Goal: Transaction & Acquisition: Book appointment/travel/reservation

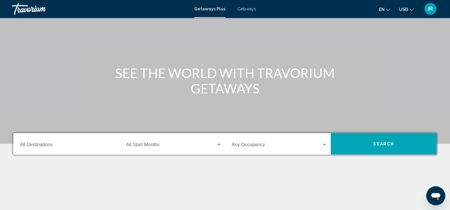
scroll to position [23, 0]
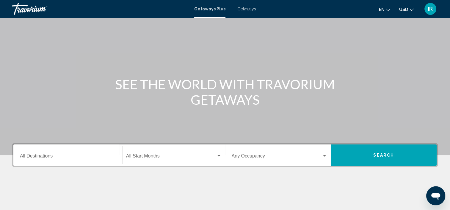
click at [43, 160] on div "Destination All Destinations" at bounding box center [68, 155] width 96 height 19
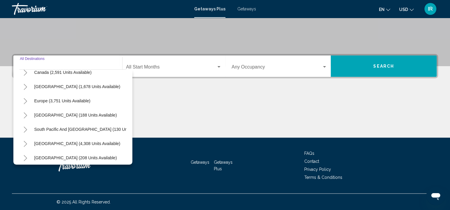
scroll to position [59, 0]
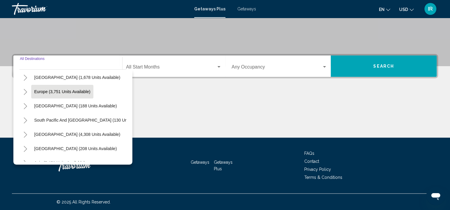
click at [37, 90] on span "Europe (3,751 units available)" at bounding box center [62, 91] width 56 height 5
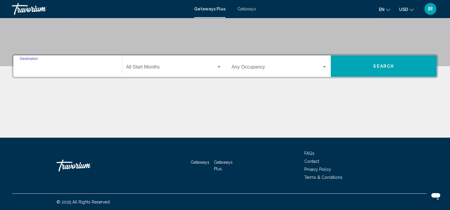
type input "**********"
click at [152, 63] on div "Start Month All Start Months" at bounding box center [173, 66] width 95 height 19
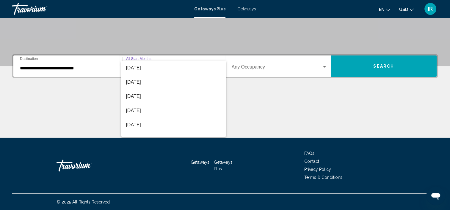
scroll to position [124, 0]
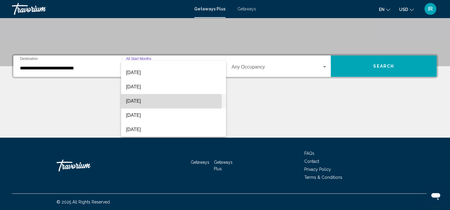
click at [146, 101] on span "[DATE]" at bounding box center [173, 101] width 95 height 14
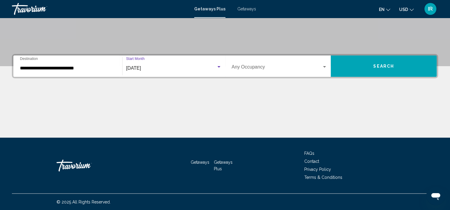
click at [319, 66] on span "Search widget" at bounding box center [277, 68] width 90 height 5
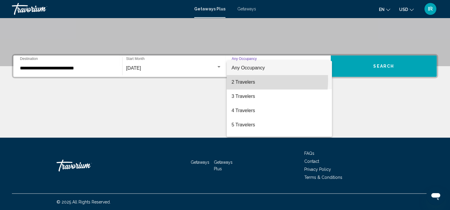
click at [239, 80] on span "2 Travelers" at bounding box center [279, 82] width 96 height 14
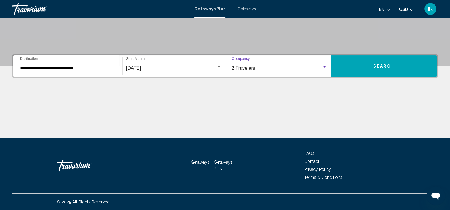
click at [387, 59] on button "Search" at bounding box center [383, 66] width 106 height 21
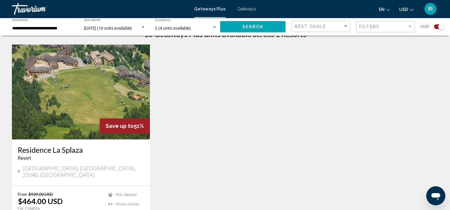
scroll to position [238, 0]
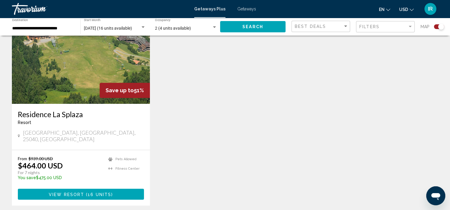
click at [51, 113] on h3 "Residence La Splaza" at bounding box center [81, 114] width 126 height 9
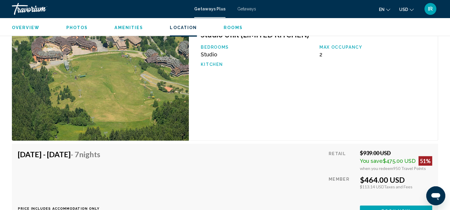
scroll to position [886, 0]
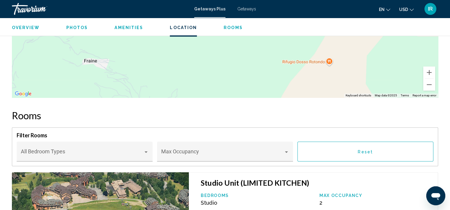
click at [226, 29] on span "Rooms" at bounding box center [232, 27] width 19 height 5
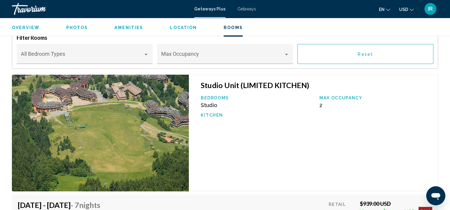
scroll to position [983, 0]
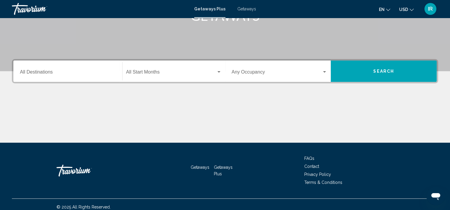
scroll to position [112, 0]
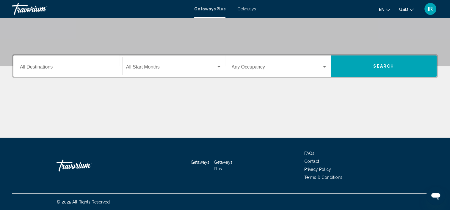
click at [49, 66] on input "Destination All Destinations" at bounding box center [68, 68] width 96 height 5
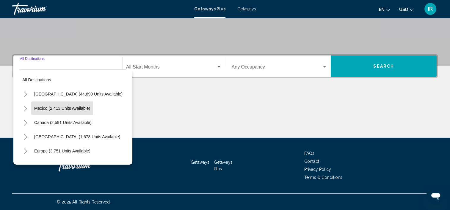
click at [42, 108] on span "Mexico (2,413 units available)" at bounding box center [62, 108] width 56 height 5
type input "**********"
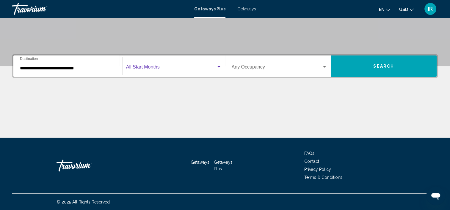
click at [171, 68] on span "Search widget" at bounding box center [171, 68] width 90 height 5
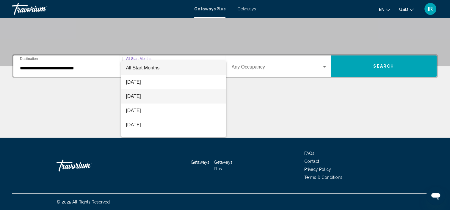
scroll to position [89, 0]
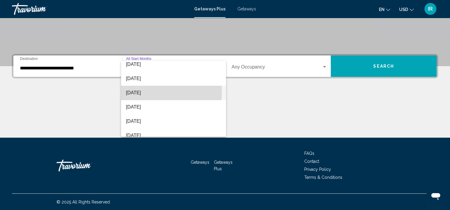
click at [145, 93] on span "[DATE]" at bounding box center [173, 93] width 95 height 14
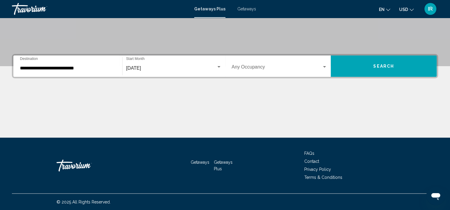
click at [321, 64] on div "Occupancy Any Occupancy" at bounding box center [280, 66] width 96 height 19
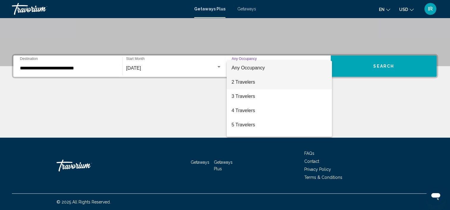
click at [244, 82] on span "2 Travelers" at bounding box center [279, 82] width 96 height 14
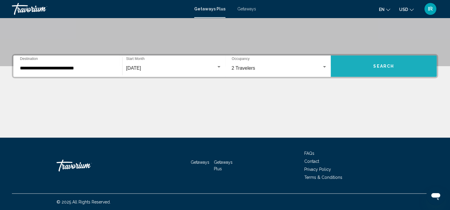
click at [386, 65] on span "Search" at bounding box center [383, 66] width 21 height 5
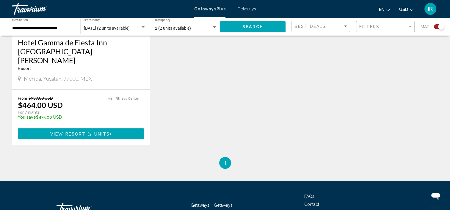
scroll to position [327, 0]
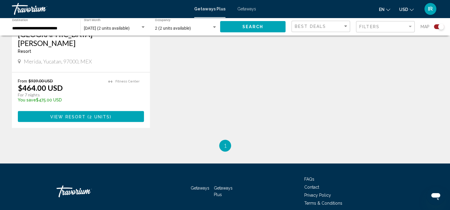
click at [72, 114] on span "View Resort" at bounding box center [67, 116] width 35 height 5
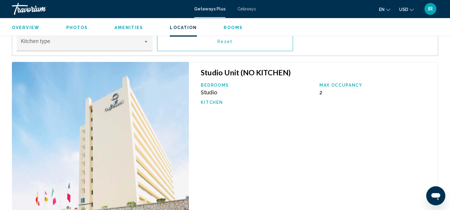
scroll to position [813, 0]
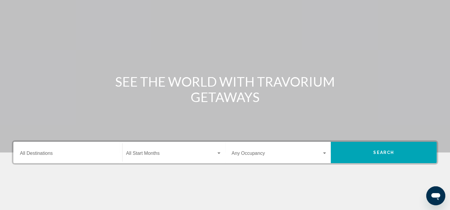
scroll to position [89, 0]
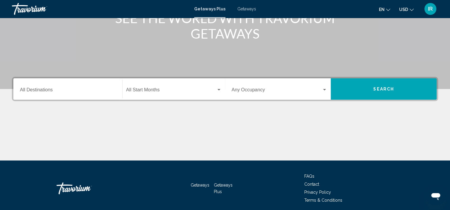
click at [47, 89] on input "Destination All Destinations" at bounding box center [68, 91] width 96 height 5
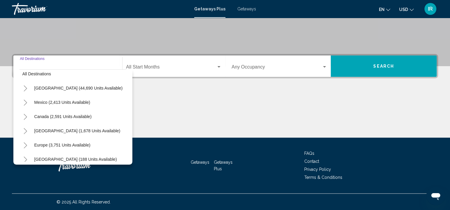
scroll to position [0, 0]
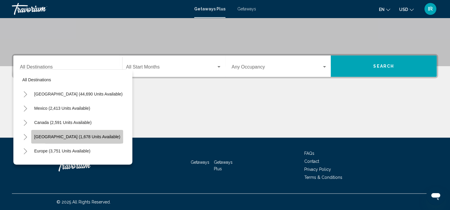
click at [51, 135] on span "[GEOGRAPHIC_DATA] (1,678 units available)" at bounding box center [77, 137] width 86 height 5
type input "**********"
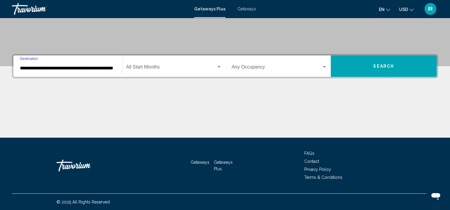
click at [160, 66] on span "Search widget" at bounding box center [171, 68] width 90 height 5
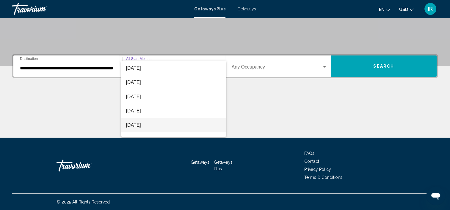
scroll to position [59, 0]
click at [142, 122] on span "[DATE]" at bounding box center [173, 123] width 95 height 14
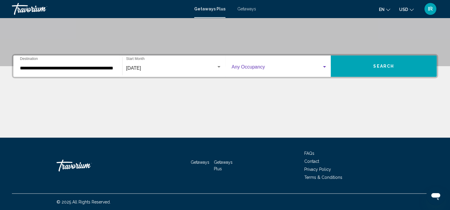
click at [322, 65] on div "Search widget" at bounding box center [324, 67] width 5 height 5
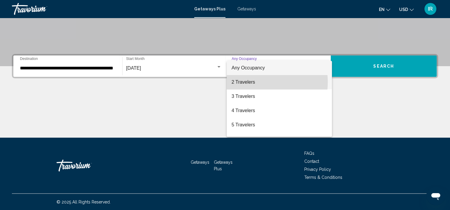
click at [249, 82] on span "2 Travelers" at bounding box center [279, 82] width 96 height 14
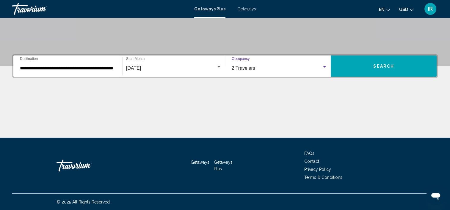
click at [375, 65] on span "Search" at bounding box center [383, 66] width 21 height 5
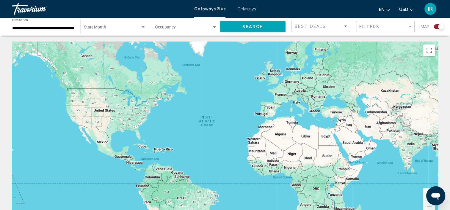
click at [106, 26] on div "Start Month All Start Months" at bounding box center [115, 27] width 62 height 16
click at [99, 28] on span "All Start Months" at bounding box center [99, 28] width 30 height 5
click at [252, 26] on span "Search" at bounding box center [252, 27] width 21 height 5
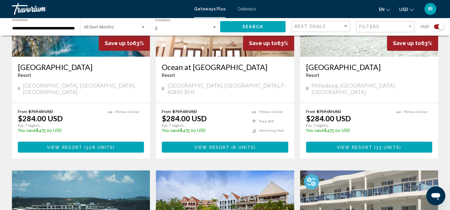
scroll to position [718, 0]
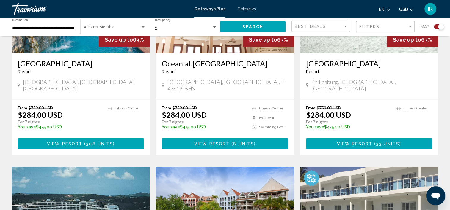
click at [361, 141] on span "View Resort" at bounding box center [354, 143] width 35 height 5
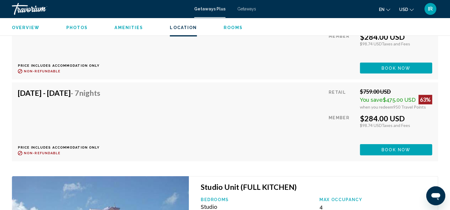
scroll to position [1639, 0]
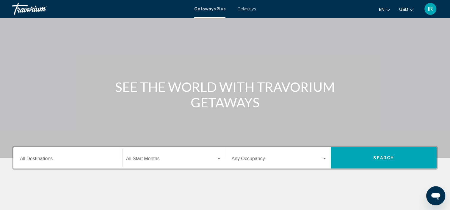
scroll to position [59, 0]
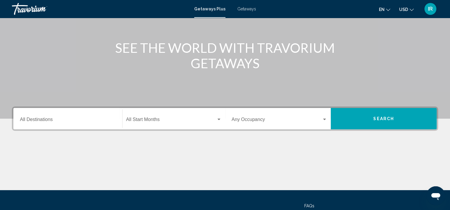
click at [218, 118] on div "Search widget" at bounding box center [218, 119] width 5 height 5
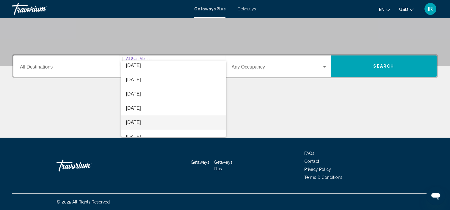
click at [144, 127] on span "[DATE]" at bounding box center [173, 123] width 95 height 14
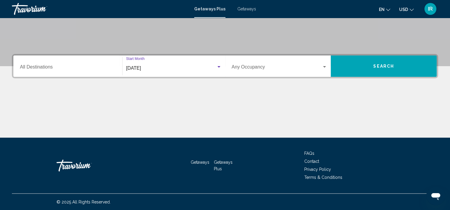
click at [322, 66] on div "Search widget" at bounding box center [324, 67] width 5 height 5
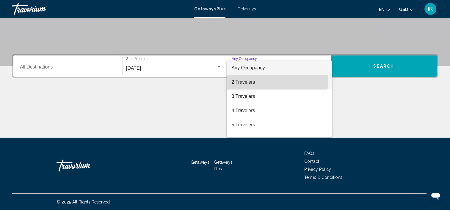
click at [244, 80] on span "2 Travelers" at bounding box center [279, 82] width 96 height 14
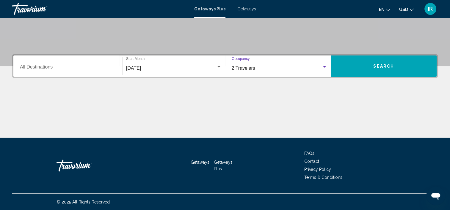
click at [389, 68] on span "Search" at bounding box center [383, 66] width 21 height 5
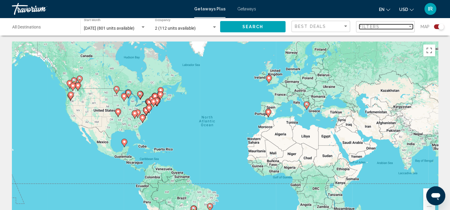
click at [390, 24] on div "Filters" at bounding box center [383, 26] width 48 height 5
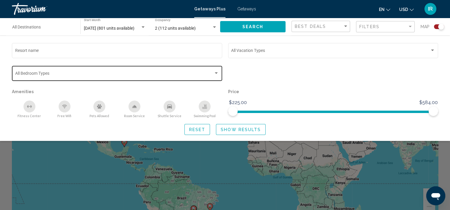
click at [214, 72] on div "Search widget" at bounding box center [215, 73] width 5 height 5
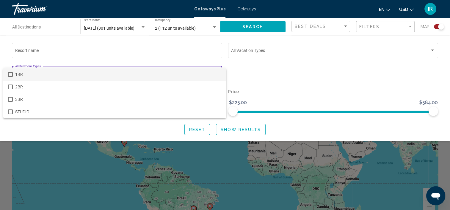
click at [10, 73] on mat-pseudo-checkbox at bounding box center [10, 74] width 5 height 5
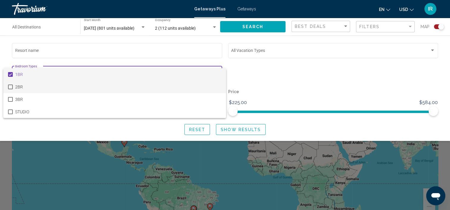
click at [10, 87] on mat-pseudo-checkbox at bounding box center [10, 87] width 5 height 5
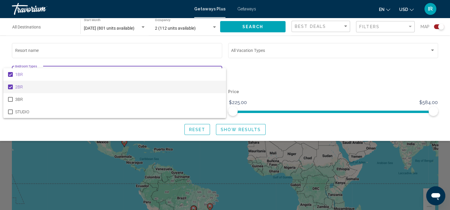
click at [227, 129] on div at bounding box center [225, 105] width 450 height 210
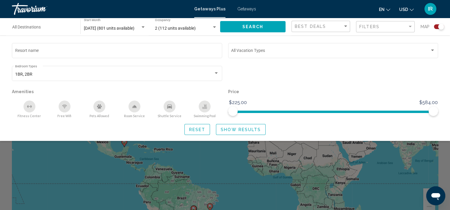
click at [241, 130] on span "Show Results" at bounding box center [241, 129] width 40 height 5
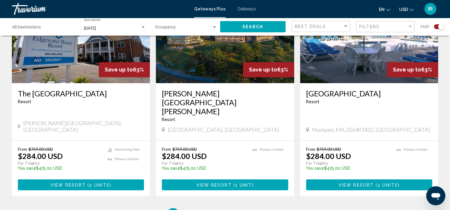
scroll to position [969, 0]
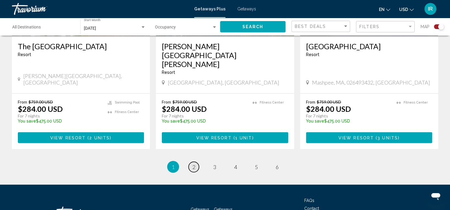
click at [193, 164] on span "2" at bounding box center [193, 167] width 3 height 7
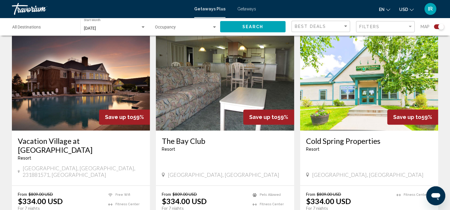
scroll to position [892, 0]
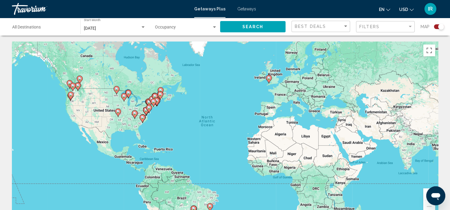
click at [268, 78] on image "Main content" at bounding box center [269, 78] width 4 height 4
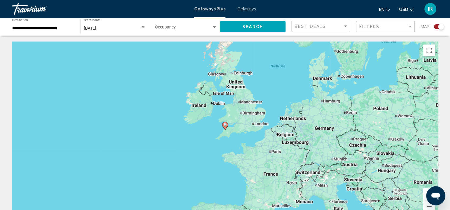
click at [226, 127] on image "Main content" at bounding box center [225, 125] width 4 height 4
type input "**********"
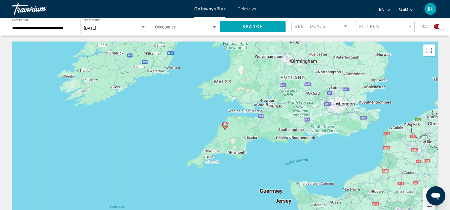
click at [226, 127] on image "Main content" at bounding box center [225, 125] width 4 height 4
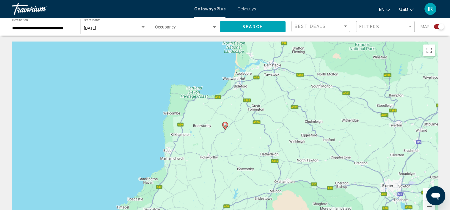
click at [226, 127] on image "Main content" at bounding box center [225, 125] width 4 height 4
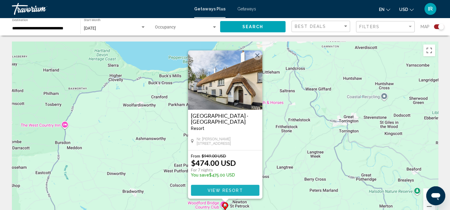
click at [223, 188] on span "View Resort" at bounding box center [224, 190] width 35 height 5
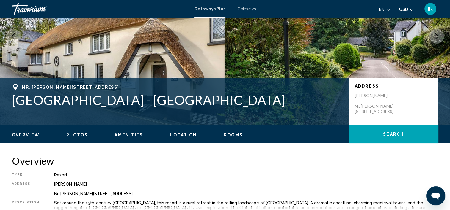
scroll to position [120, 0]
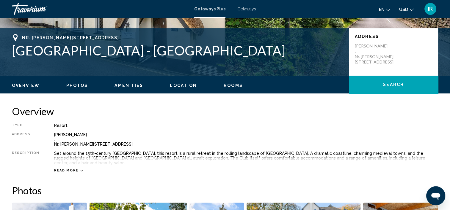
click at [80, 169] on icon "Main content" at bounding box center [81, 170] width 3 height 3
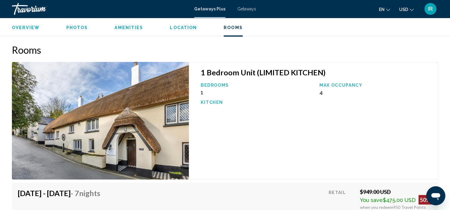
scroll to position [1073, 0]
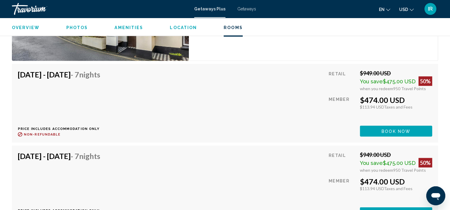
click at [391, 129] on span "Book now" at bounding box center [395, 131] width 29 height 5
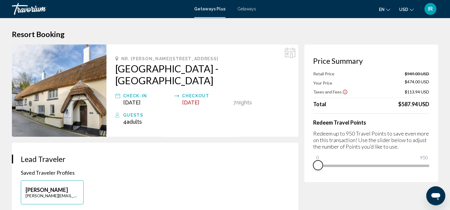
drag, startPoint x: 426, startPoint y: 173, endPoint x: 292, endPoint y: 176, distance: 134.7
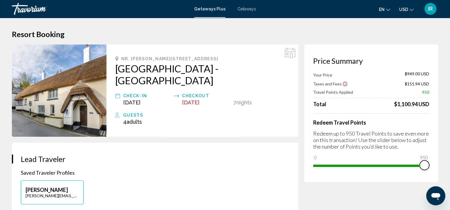
drag, startPoint x: 318, startPoint y: 157, endPoint x: 450, endPoint y: 179, distance: 133.5
click at [450, 179] on html "Skip to main content Getaways Plus Getaways en English Español Français Italian…" at bounding box center [225, 105] width 450 height 210
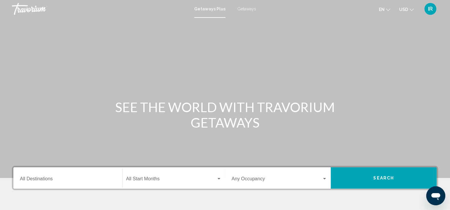
click at [62, 178] on input "Destination All Destinations" at bounding box center [68, 180] width 96 height 5
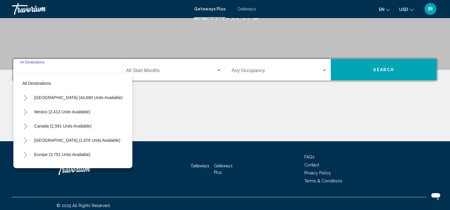
scroll to position [112, 0]
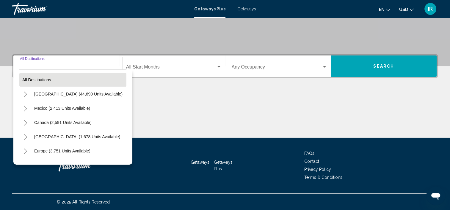
click at [38, 82] on span "All destinations" at bounding box center [36, 80] width 29 height 5
type input "**********"
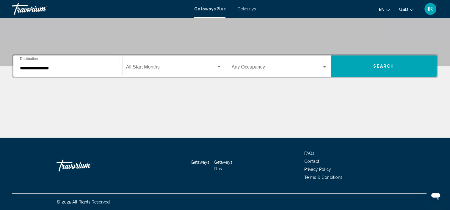
click at [161, 66] on span "Search widget" at bounding box center [171, 68] width 90 height 5
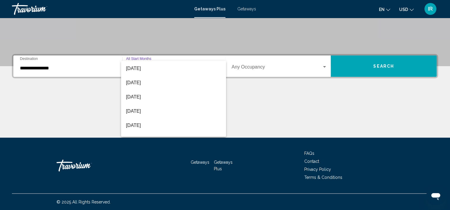
scroll to position [59, 0]
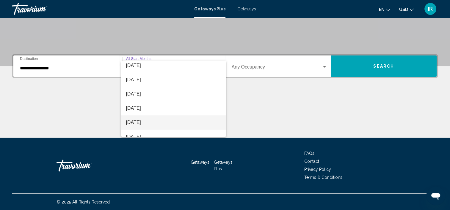
click at [146, 124] on span "[DATE]" at bounding box center [173, 123] width 95 height 14
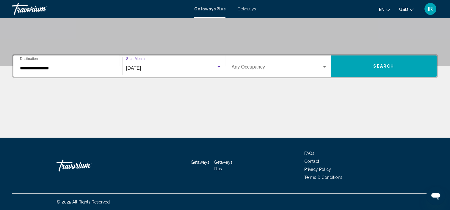
click at [283, 64] on div "Occupancy Any Occupancy" at bounding box center [280, 66] width 96 height 19
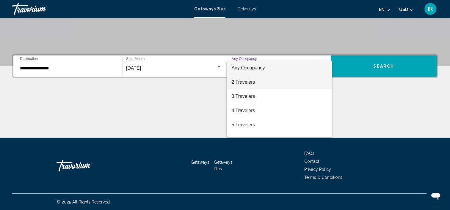
click at [247, 81] on span "2 Travelers" at bounding box center [279, 82] width 96 height 14
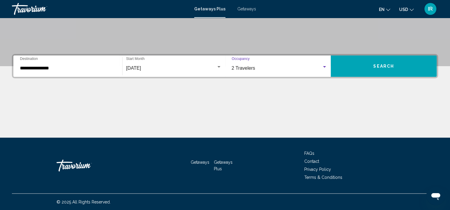
click at [324, 66] on div "Search widget" at bounding box center [324, 66] width 3 height 1
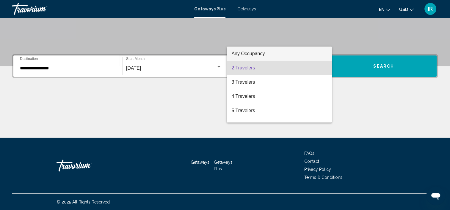
click at [256, 53] on span "Any Occupancy" at bounding box center [247, 53] width 33 height 5
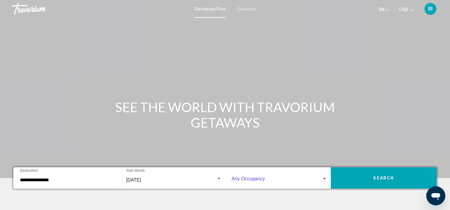
scroll to position [30, 0]
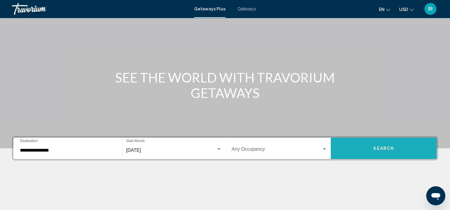
click at [394, 149] on button "Search" at bounding box center [383, 148] width 106 height 21
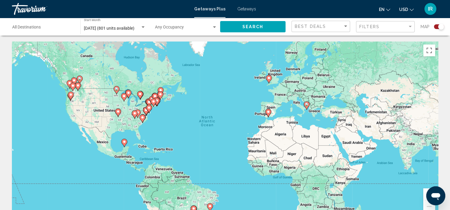
click at [269, 111] on image "Main content" at bounding box center [268, 112] width 4 height 4
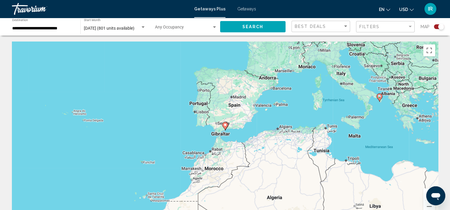
click at [227, 128] on gmp-advanced-marker "Main content" at bounding box center [225, 126] width 6 height 9
type input "**********"
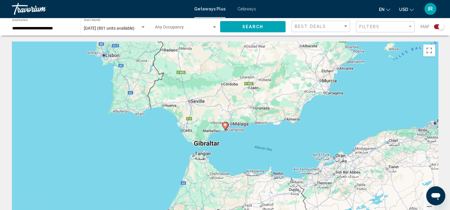
click at [226, 125] on image "Main content" at bounding box center [225, 125] width 4 height 4
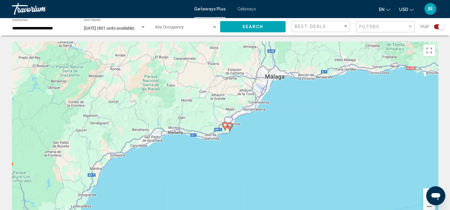
click at [226, 125] on image "Main content" at bounding box center [225, 125] width 4 height 4
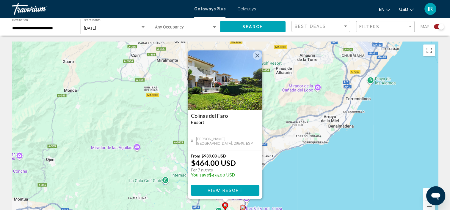
click at [243, 207] on image "Main content" at bounding box center [243, 208] width 4 height 4
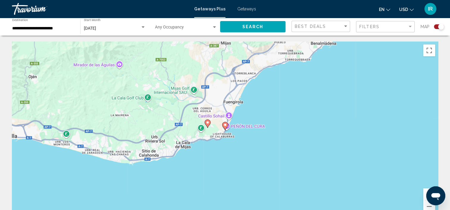
click at [225, 128] on icon "Main content" at bounding box center [224, 126] width 5 height 8
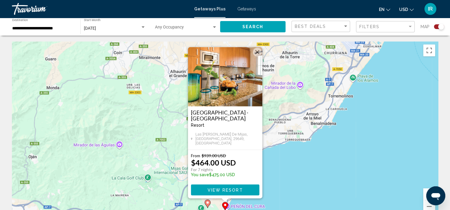
click at [258, 56] on button "Close" at bounding box center [257, 52] width 9 height 9
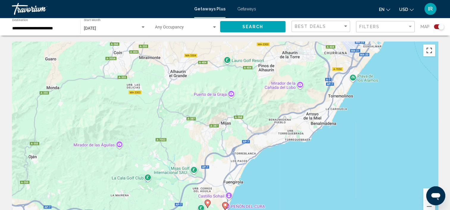
drag, startPoint x: 429, startPoint y: 49, endPoint x: 431, endPoint y: 80, distance: 30.9
click at [429, 49] on button "Toggle fullscreen view" at bounding box center [429, 51] width 12 height 12
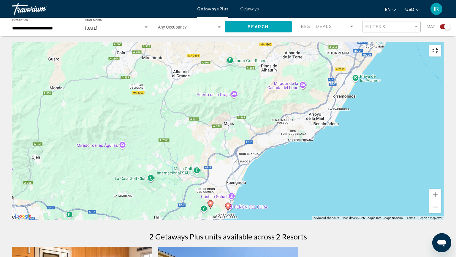
click at [442, 45] on button "Toggle fullscreen view" at bounding box center [436, 51] width 12 height 12
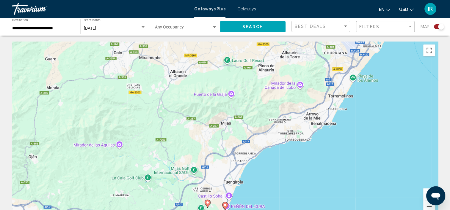
click at [428, 204] on button "Zoom out" at bounding box center [429, 207] width 12 height 12
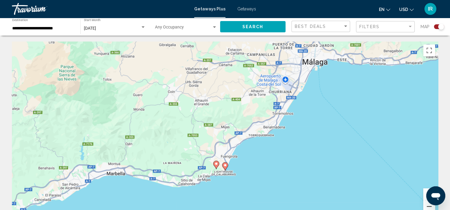
click at [428, 206] on button "Zoom out" at bounding box center [429, 207] width 12 height 12
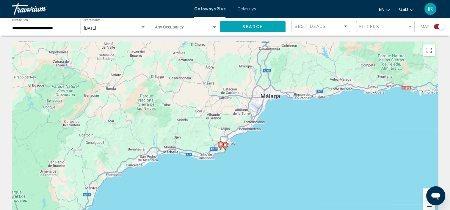
click at [428, 206] on button "Zoom out" at bounding box center [429, 207] width 12 height 12
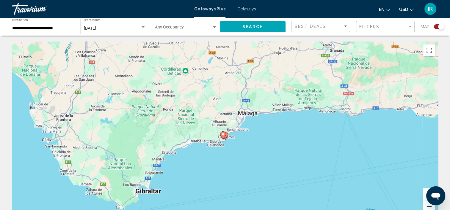
click at [428, 206] on button "Zoom out" at bounding box center [429, 207] width 12 height 12
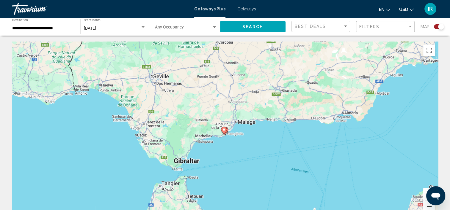
click at [428, 206] on button "Zoom out" at bounding box center [429, 207] width 12 height 12
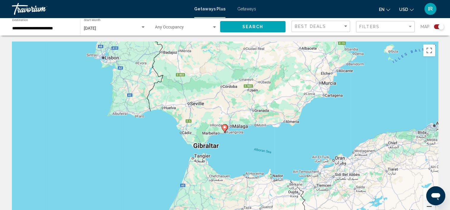
click at [428, 206] on button "Zoom out" at bounding box center [429, 207] width 12 height 12
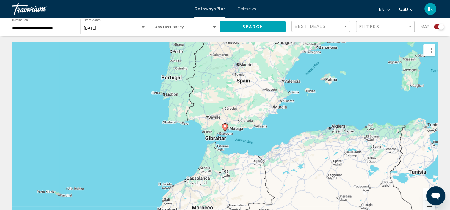
click at [428, 206] on button "Zoom out" at bounding box center [429, 207] width 12 height 12
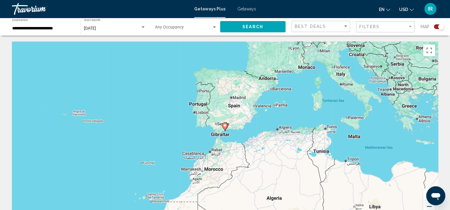
click at [428, 206] on button "Zoom out" at bounding box center [429, 207] width 12 height 12
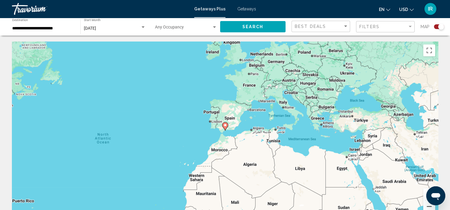
click at [428, 206] on button "Zoom out" at bounding box center [429, 207] width 12 height 12
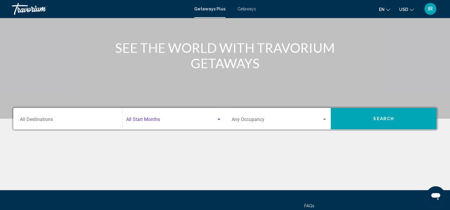
click at [213, 120] on span "Search widget" at bounding box center [171, 120] width 90 height 5
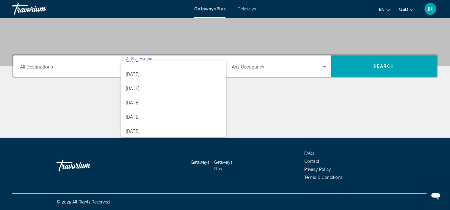
scroll to position [89, 0]
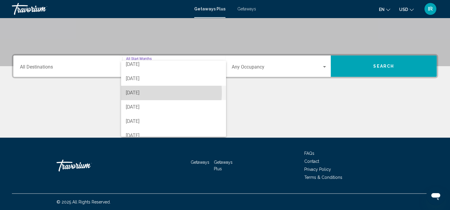
click at [150, 93] on span "March 2026" at bounding box center [173, 93] width 95 height 14
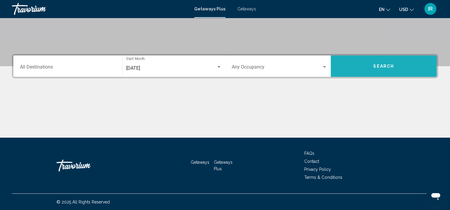
click at [391, 67] on span "Search" at bounding box center [383, 66] width 21 height 5
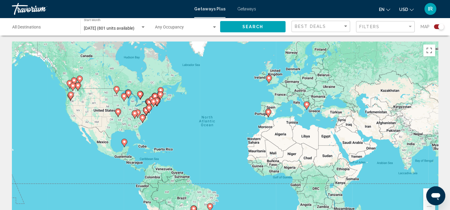
click at [124, 141] on image "Main content" at bounding box center [124, 142] width 4 height 4
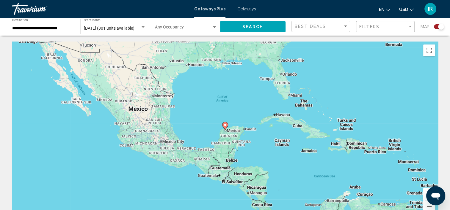
click at [226, 125] on image "Main content" at bounding box center [225, 125] width 4 height 4
type input "**********"
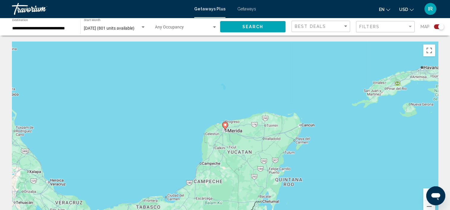
click at [223, 126] on image "Main content" at bounding box center [225, 125] width 4 height 4
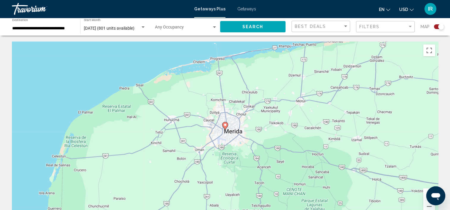
click at [226, 126] on image "Main content" at bounding box center [225, 125] width 4 height 4
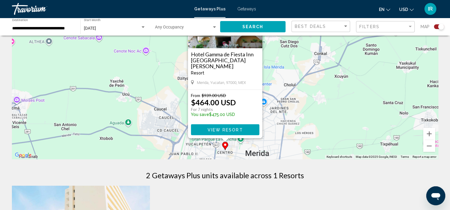
scroll to position [59, 0]
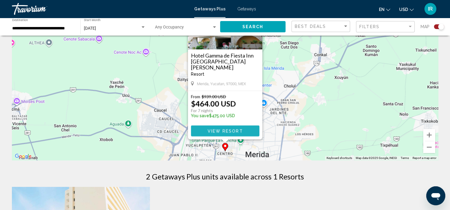
click at [219, 130] on span "View Resort" at bounding box center [224, 131] width 35 height 5
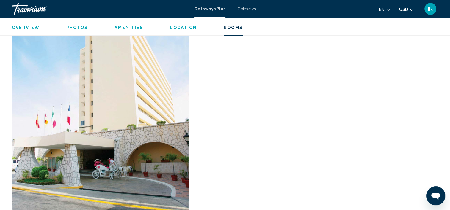
scroll to position [1199, 0]
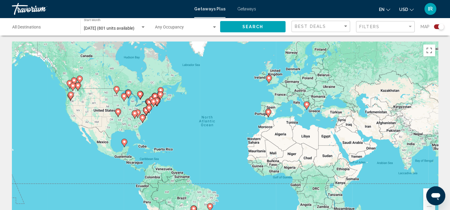
click at [80, 79] on image "Main content" at bounding box center [80, 79] width 4 height 4
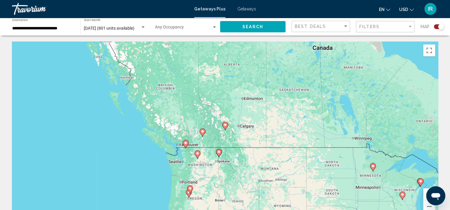
click at [186, 144] on image "Main content" at bounding box center [186, 143] width 4 height 4
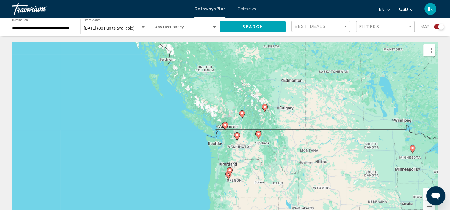
click at [225, 123] on icon "Main content" at bounding box center [224, 126] width 5 height 8
type input "**********"
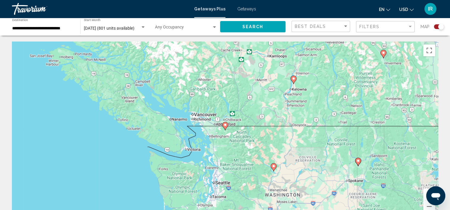
click at [225, 125] on image "Main content" at bounding box center [225, 125] width 4 height 4
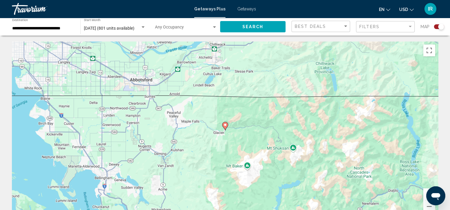
click at [225, 125] on image "Main content" at bounding box center [225, 125] width 4 height 4
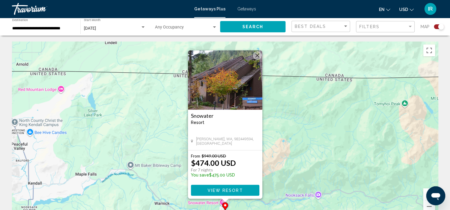
click at [221, 191] on span "View Resort" at bounding box center [224, 190] width 35 height 5
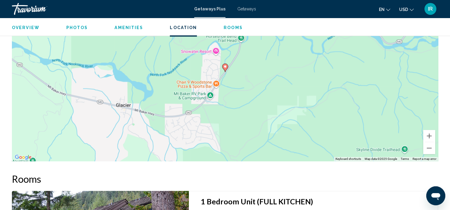
scroll to position [776, 0]
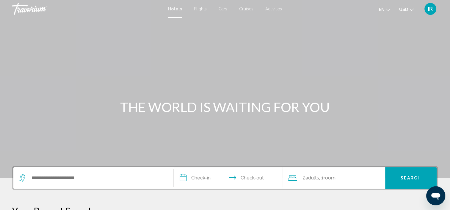
click at [196, 7] on span "Flights" at bounding box center [200, 9] width 13 height 5
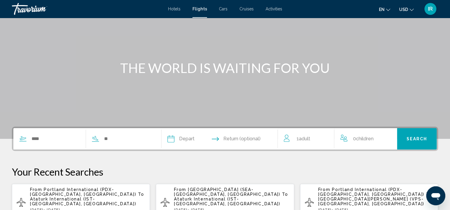
scroll to position [89, 0]
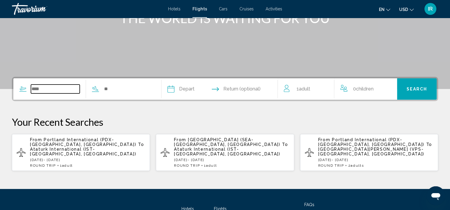
click at [38, 89] on input "Search widget" at bounding box center [55, 89] width 49 height 9
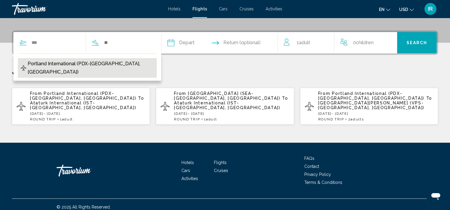
click at [59, 66] on span "Portland International (PDX-[GEOGRAPHIC_DATA], [GEOGRAPHIC_DATA])" at bounding box center [91, 68] width 126 height 17
type input "**********"
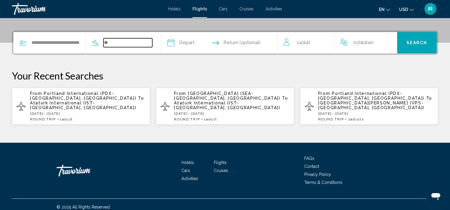
click at [120, 40] on input "Search widget" at bounding box center [127, 42] width 49 height 9
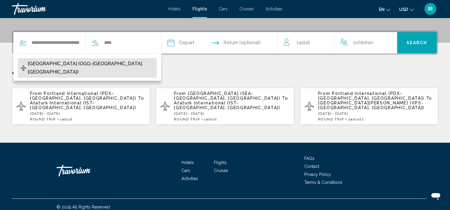
click at [86, 61] on span "[GEOGRAPHIC_DATA] (OGG-[GEOGRAPHIC_DATA], [GEOGRAPHIC_DATA])" at bounding box center [91, 68] width 126 height 17
type input "**********"
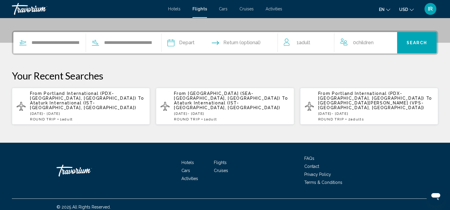
click at [195, 41] on input "Depart date" at bounding box center [195, 43] width 58 height 23
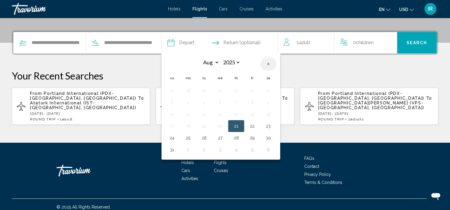
click at [276, 63] on th "Next month" at bounding box center [268, 64] width 16 height 13
select select "**"
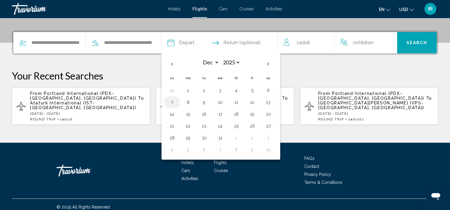
click at [177, 101] on button "7" at bounding box center [172, 102] width 10 height 8
type input "**********"
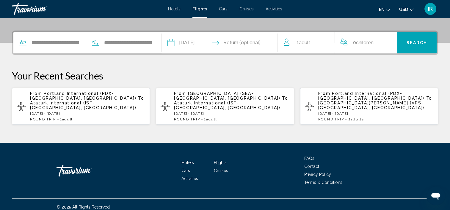
click at [266, 42] on input "Return date" at bounding box center [252, 43] width 58 height 23
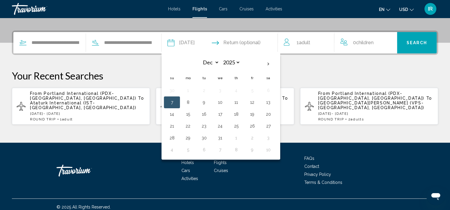
click at [177, 113] on button "14" at bounding box center [172, 114] width 10 height 8
type input "**********"
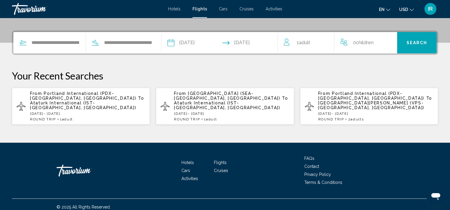
click at [306, 43] on span "Adult" at bounding box center [303, 43] width 11 height 6
click at [328, 40] on icon "Increment adults" at bounding box center [324, 41] width 5 height 7
click at [412, 41] on span "Search" at bounding box center [416, 43] width 21 height 5
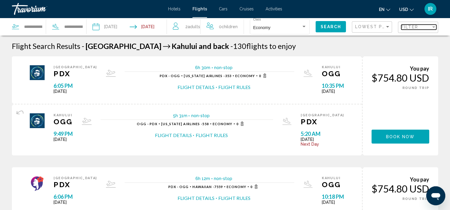
click at [413, 26] on span "Filter" at bounding box center [409, 27] width 17 height 5
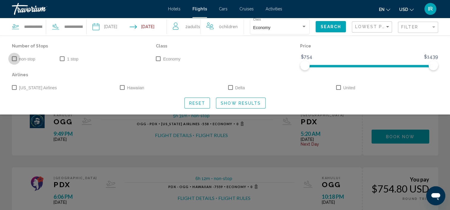
click at [13, 58] on span "Search widget" at bounding box center [14, 58] width 5 height 5
click at [242, 101] on span "Show Results" at bounding box center [241, 103] width 40 height 5
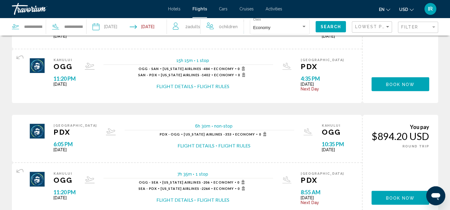
scroll to position [594, 0]
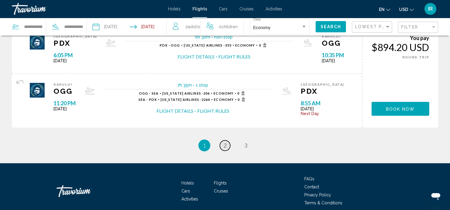
click at [226, 146] on link "page 2" at bounding box center [225, 146] width 10 height 10
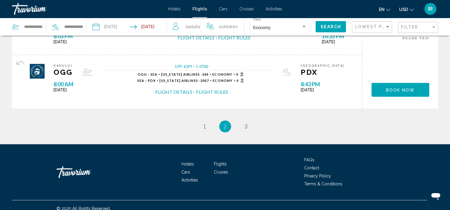
scroll to position [624, 0]
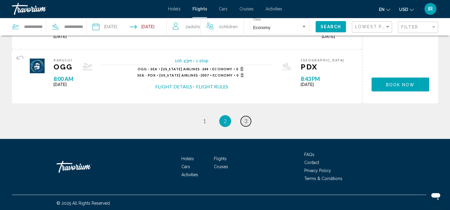
click at [245, 121] on span "3" at bounding box center [245, 121] width 3 height 7
